Goal: Use online tool/utility: Utilize a website feature to perform a specific function

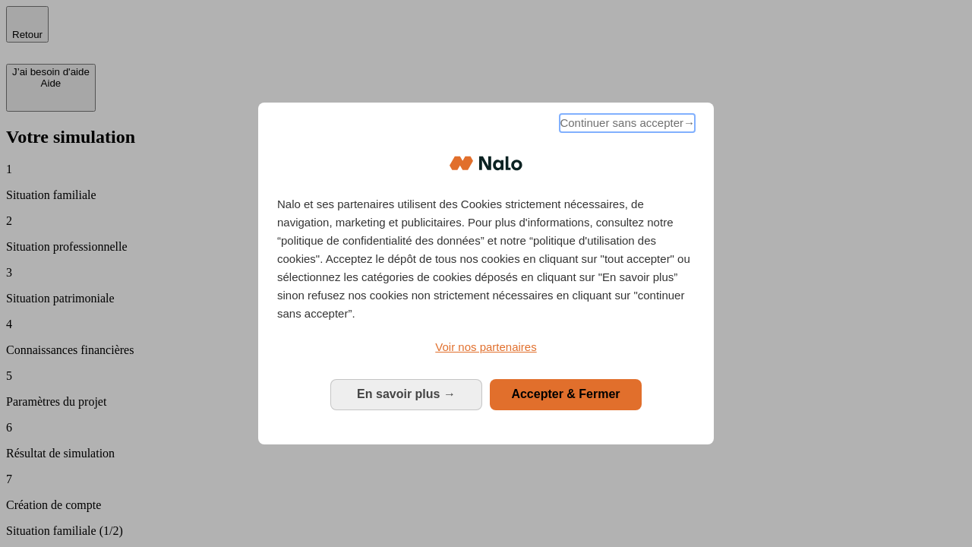
click at [626, 125] on span "Continuer sans accepter →" at bounding box center [626, 123] width 135 height 18
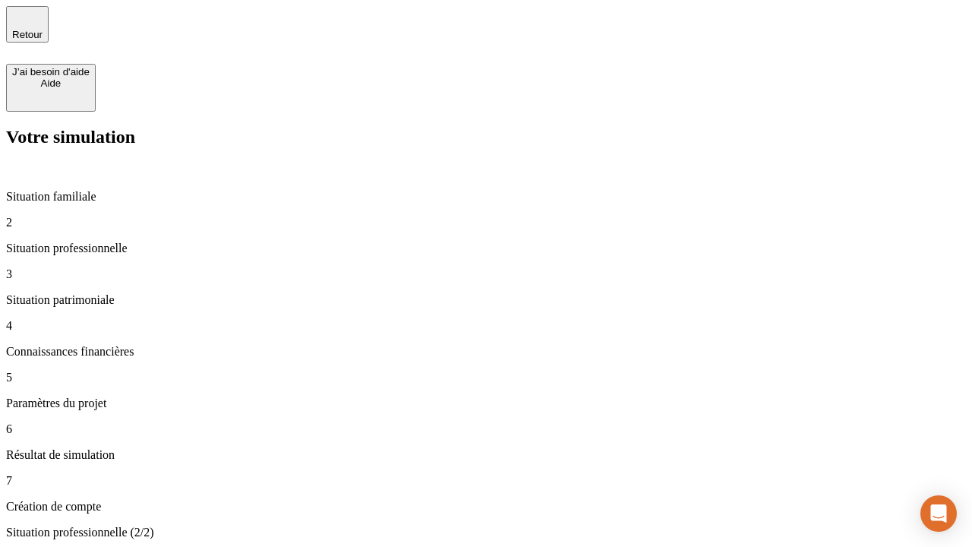
type input "30 000"
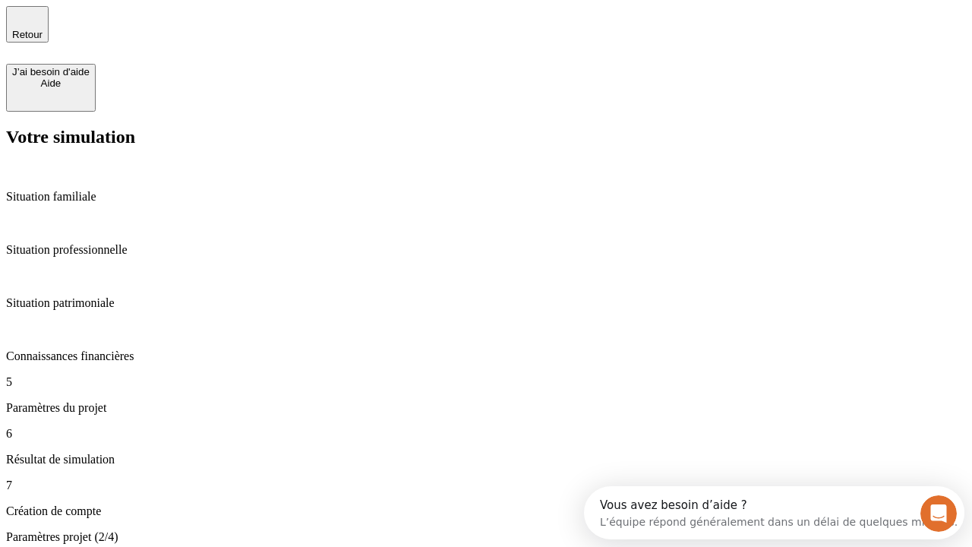
type input "25"
type input "5"
type input "1 000"
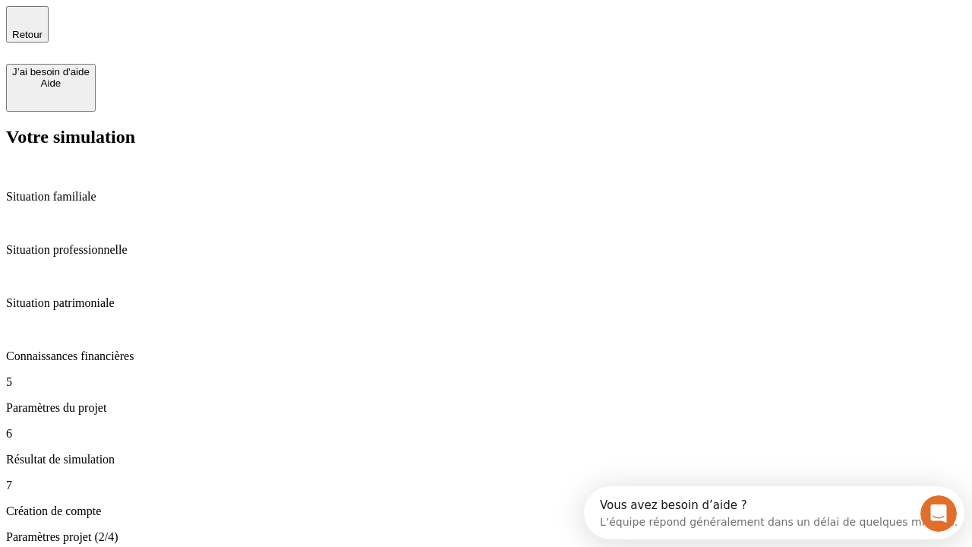
type input "640"
